Goal: Book appointment/travel/reservation

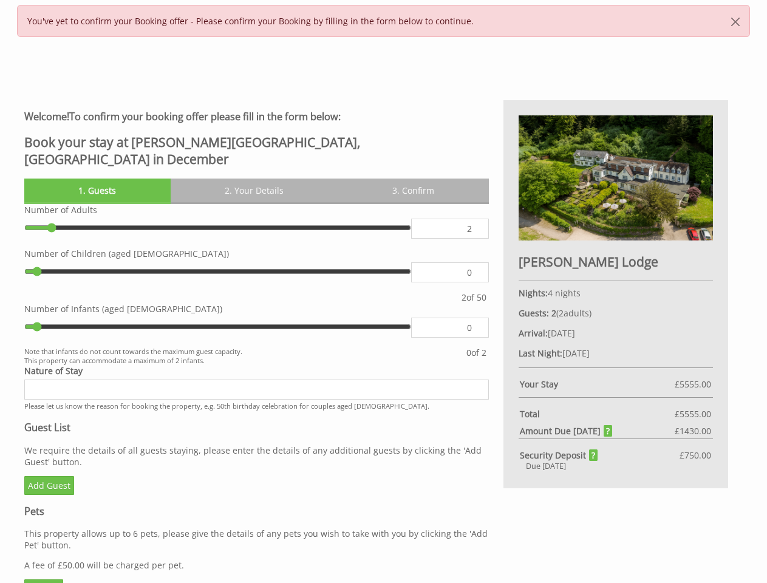
scroll to position [366, 0]
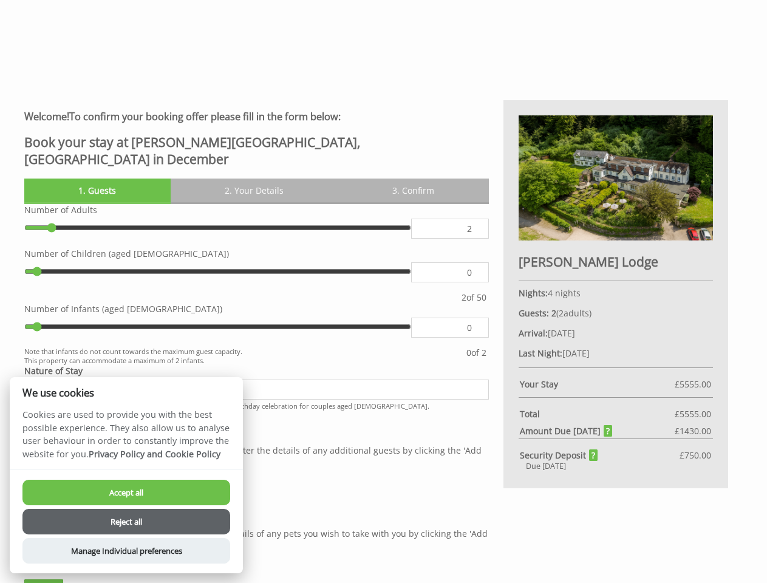
click at [383, 303] on label "Number of Infants (aged [DEMOGRAPHIC_DATA])" at bounding box center [256, 309] width 464 height 12
click at [411, 282] on input "0" at bounding box center [449, 272] width 77 height 20
click at [97, 178] on link "1. Guests" at bounding box center [97, 190] width 146 height 24
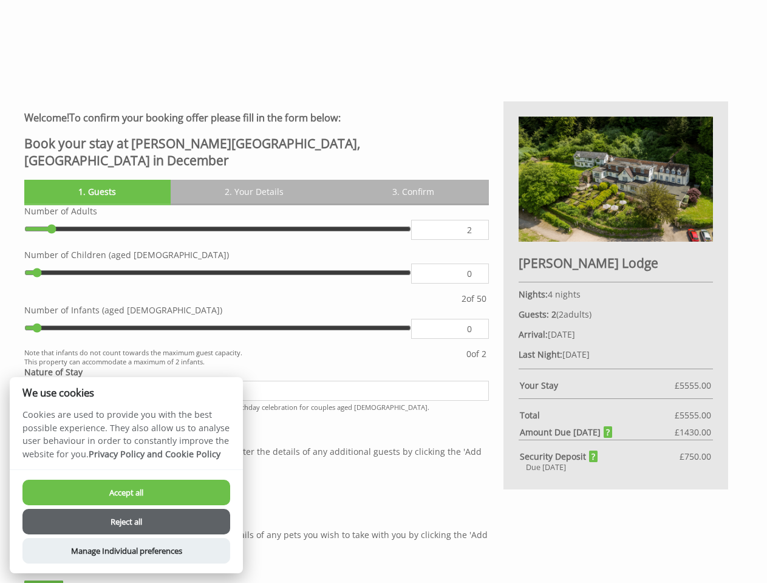
click at [254, 180] on link "2. Your Details" at bounding box center [255, 192] width 168 height 24
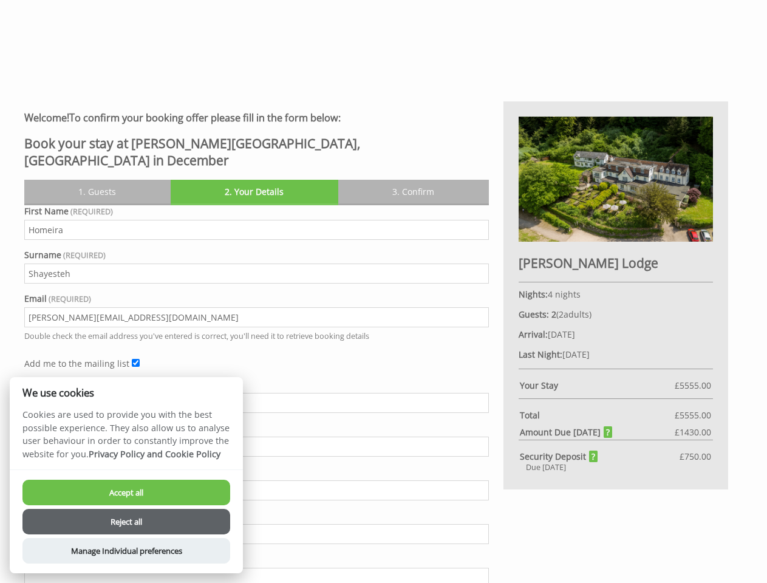
click at [413, 180] on link "3. Confirm" at bounding box center [413, 192] width 151 height 24
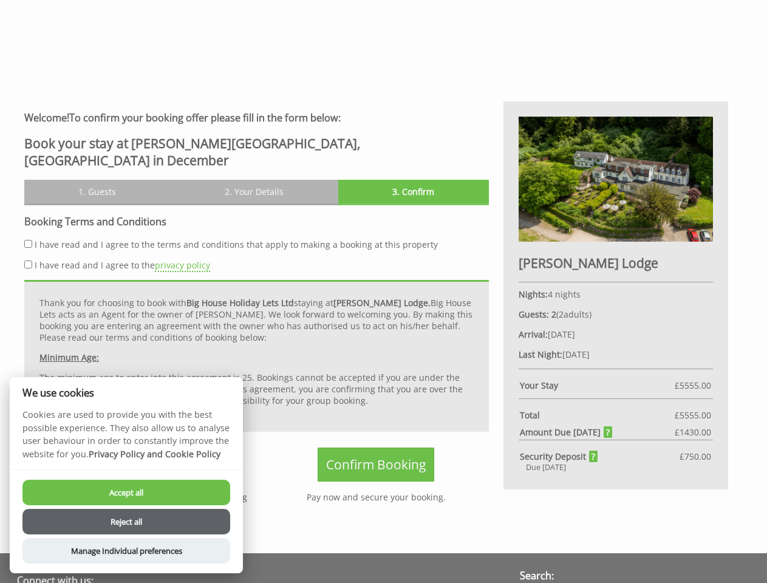
click at [126, 492] on button "Accept all" at bounding box center [126, 492] width 208 height 25
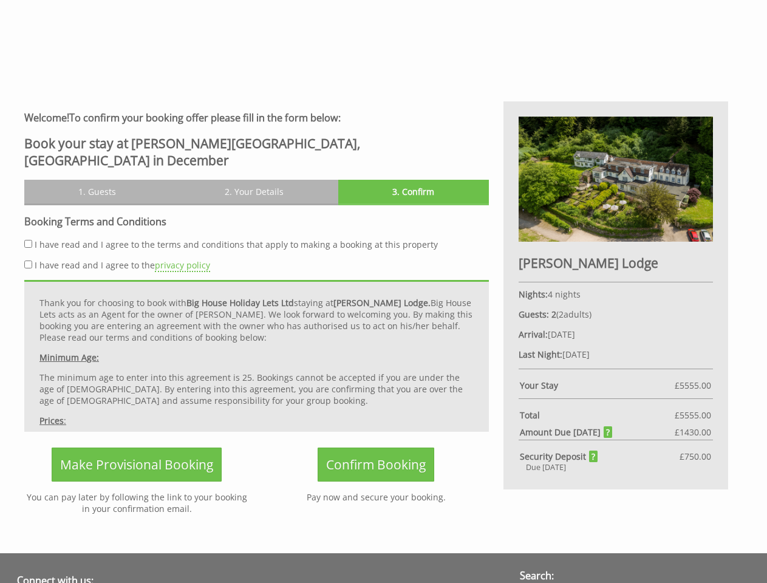
click at [126, 525] on button "Reject all" at bounding box center [126, 537] width 208 height 25
